Goal: Task Accomplishment & Management: Use online tool/utility

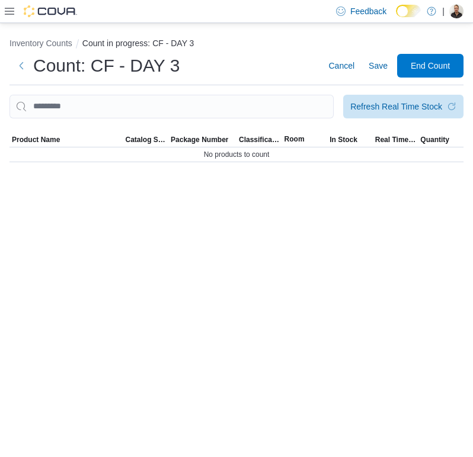
click at [149, 230] on div "Inventory Counts Count in progress: CF - DAY 3 Count: CF - DAY 3 Cancel Save En…" at bounding box center [236, 240] width 473 height 434
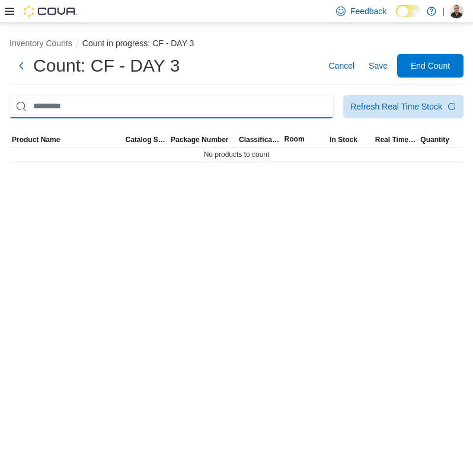
click at [81, 112] on input "This is a search bar. After typing your query, hit enter to filter the results …" at bounding box center [171, 107] width 324 height 24
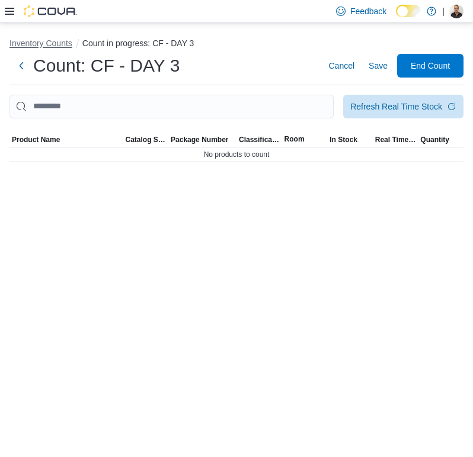
click at [38, 43] on button "Inventory Counts" at bounding box center [40, 42] width 63 height 9
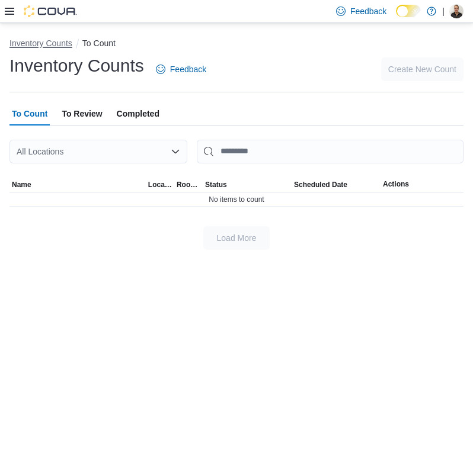
click at [43, 40] on button "Inventory Counts" at bounding box center [40, 42] width 63 height 9
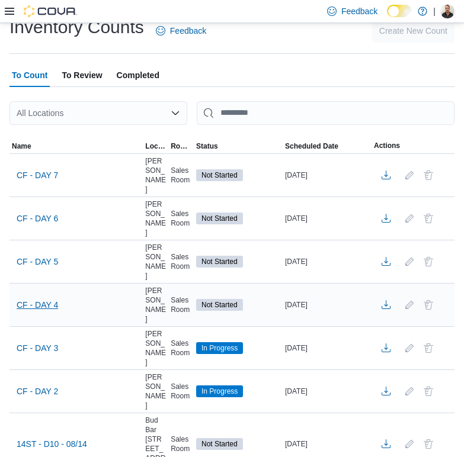
scroll to position [59, 0]
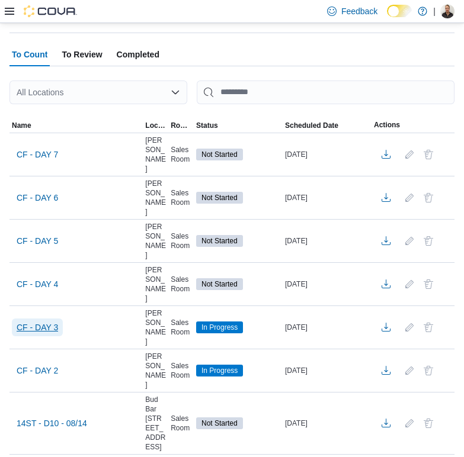
drag, startPoint x: 44, startPoint y: 324, endPoint x: 232, endPoint y: 291, distance: 191.1
click at [41, 326] on span "CF - DAY 3" at bounding box center [37, 328] width 41 height 12
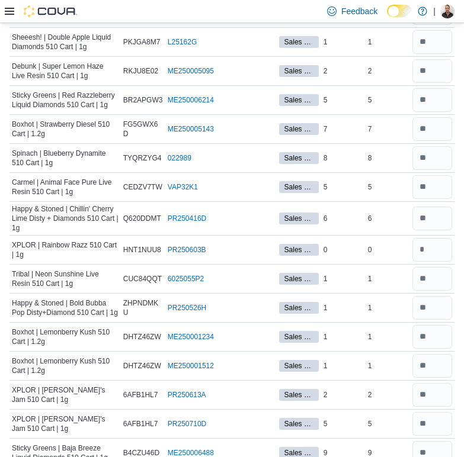
scroll to position [1165, 0]
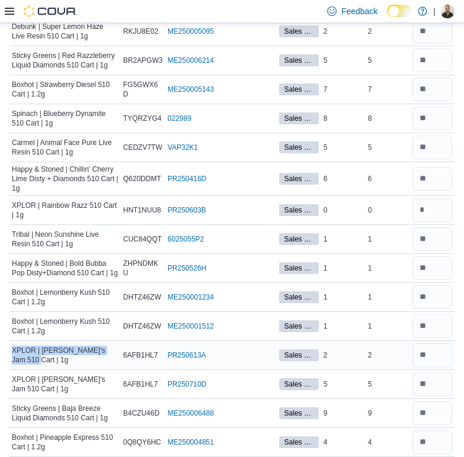
drag, startPoint x: 32, startPoint y: 352, endPoint x: 10, endPoint y: 340, distance: 25.2
click at [10, 343] on div "XPLOR | [PERSON_NAME]'s Jam 510 Cart | 1g" at bounding box center [64, 355] width 111 height 24
copy span "XPLOR | [PERSON_NAME]'s Jam 510 Cart | 1g"
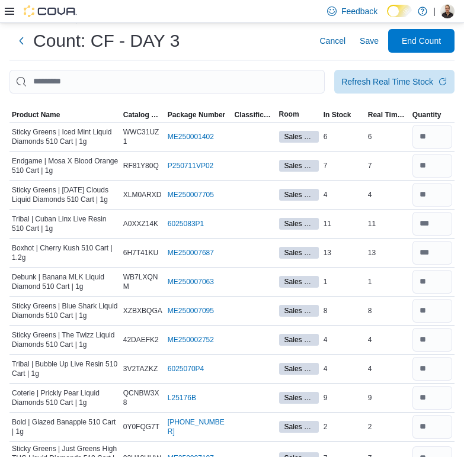
scroll to position [0, 0]
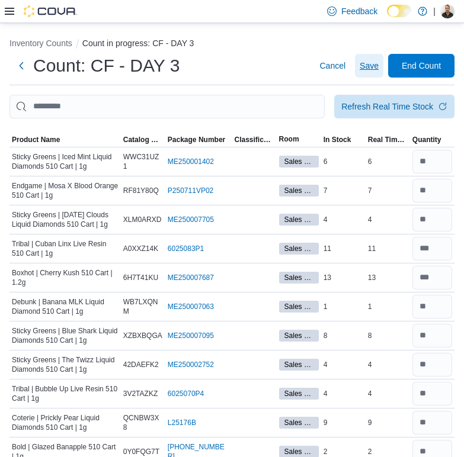
click at [378, 72] on span "Save" at bounding box center [368, 66] width 19 height 24
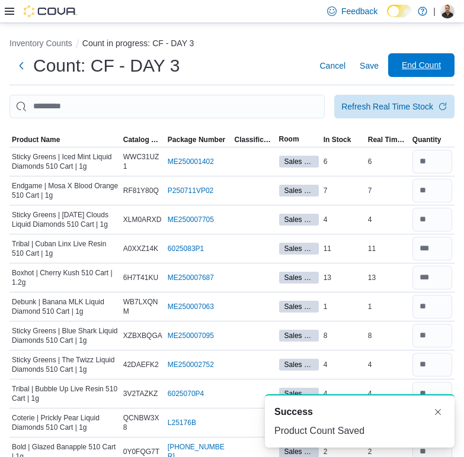
click at [414, 60] on span "End Count" at bounding box center [420, 65] width 39 height 12
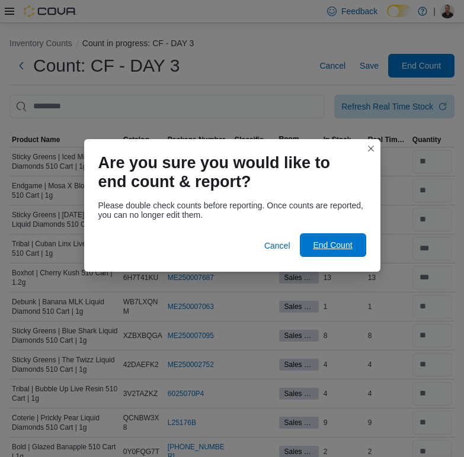
click at [345, 248] on span "End Count" at bounding box center [332, 245] width 39 height 12
